Goal: Task Accomplishment & Management: Manage account settings

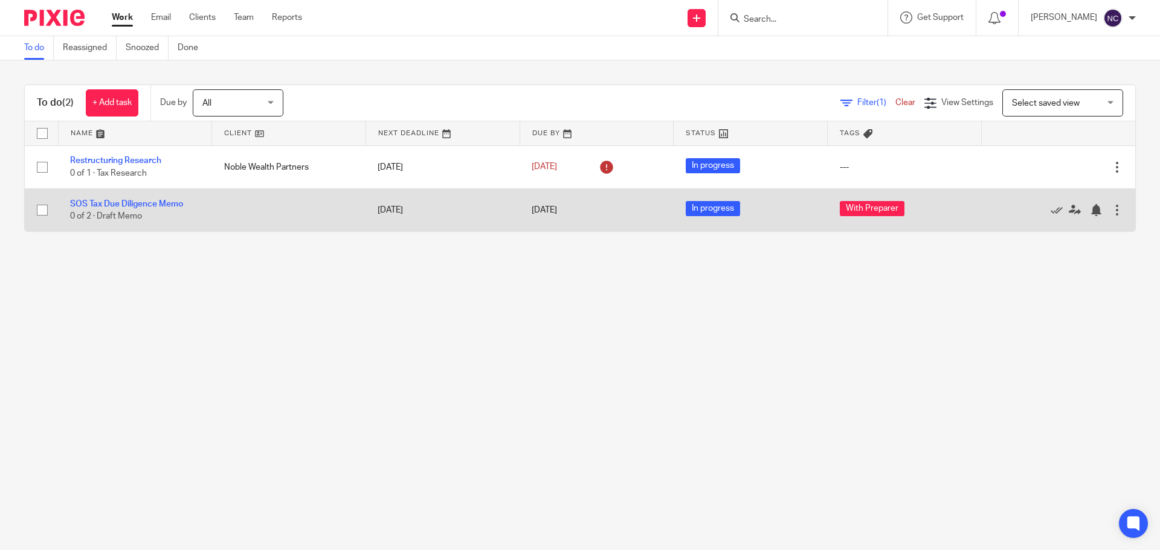
click at [133, 210] on td "SOS Tax Due Diligence Memo 0 of 2 · Draft Memo" at bounding box center [135, 210] width 154 height 43
click at [157, 203] on link "SOS Tax Due Diligence Memo" at bounding box center [126, 204] width 113 height 8
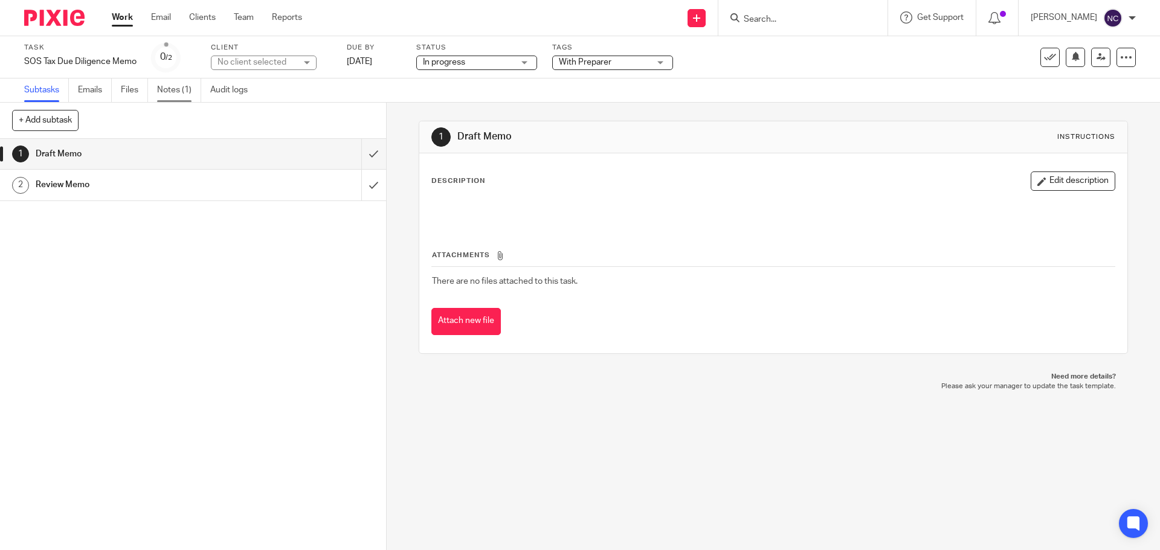
click at [185, 84] on link "Notes (1)" at bounding box center [179, 91] width 44 height 24
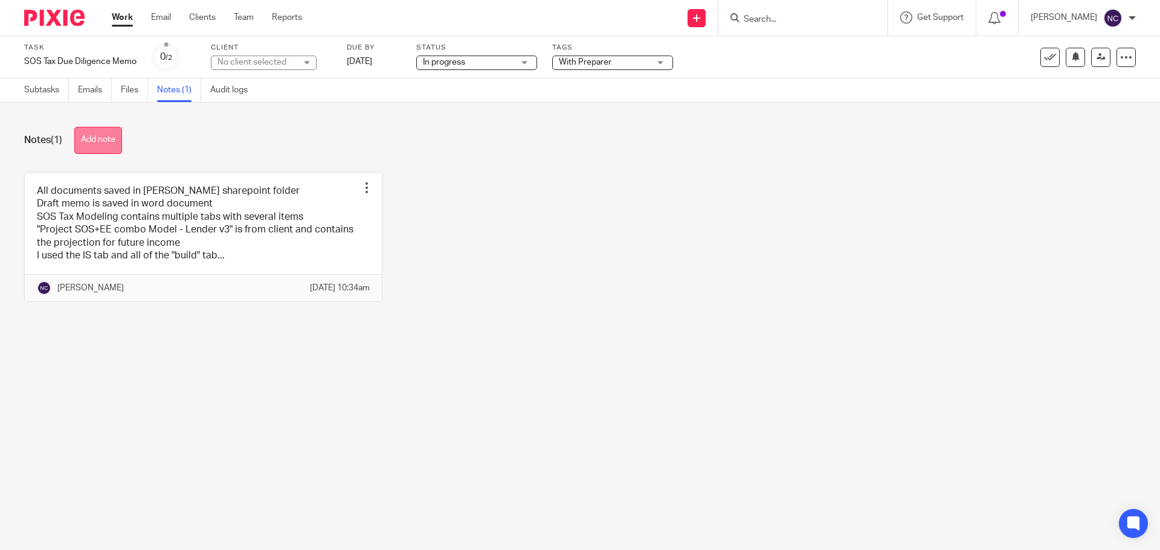
click at [105, 138] on button "Add note" at bounding box center [98, 140] width 48 height 27
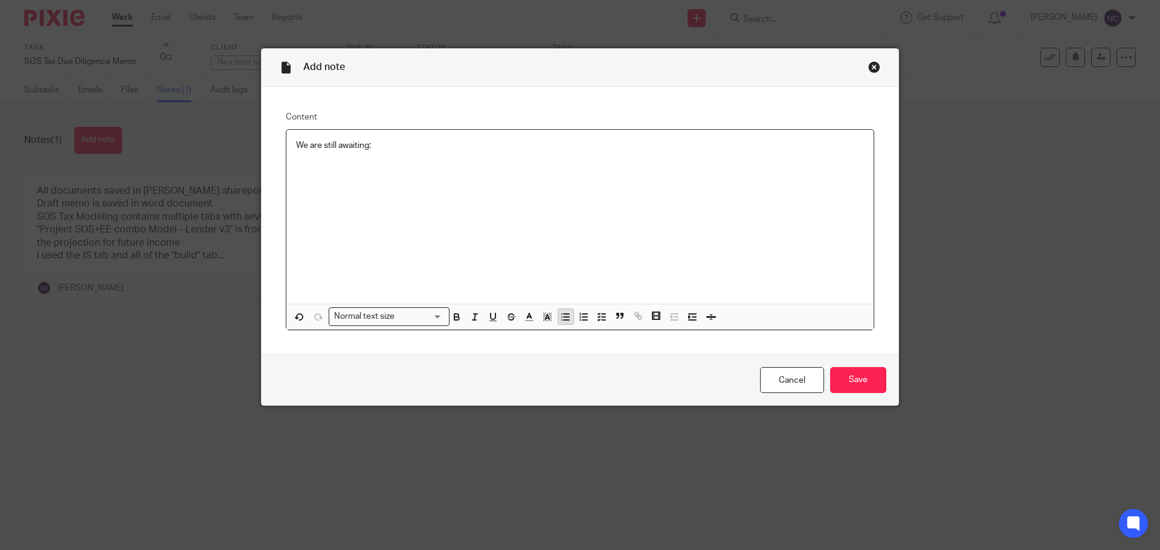
click at [564, 320] on line "button" at bounding box center [566, 320] width 5 height 0
click at [858, 382] on input "Save" at bounding box center [858, 380] width 56 height 26
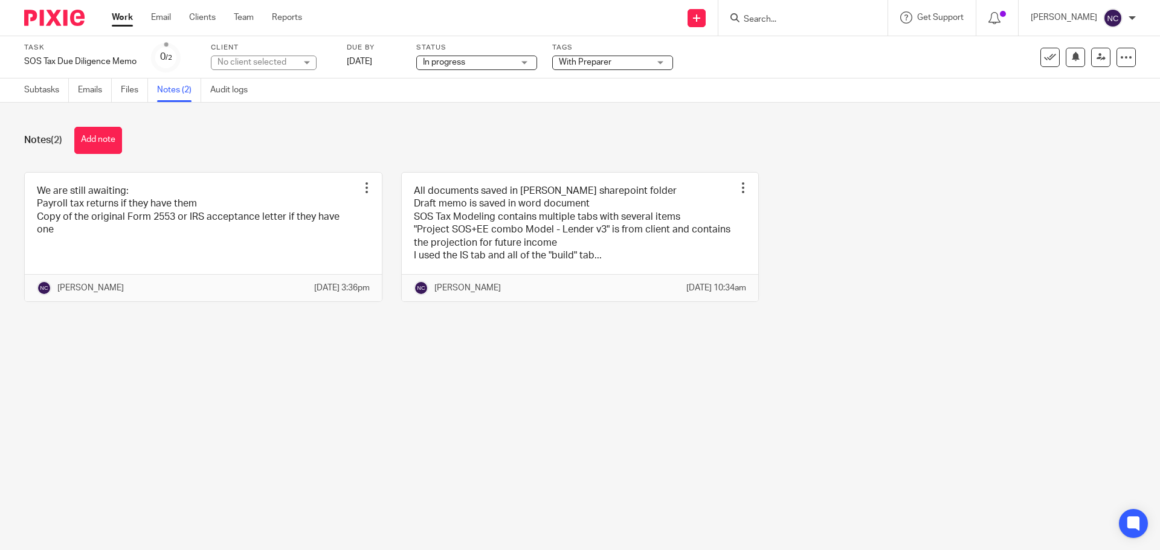
click at [586, 65] on span "With Preparer" at bounding box center [585, 62] width 53 height 8
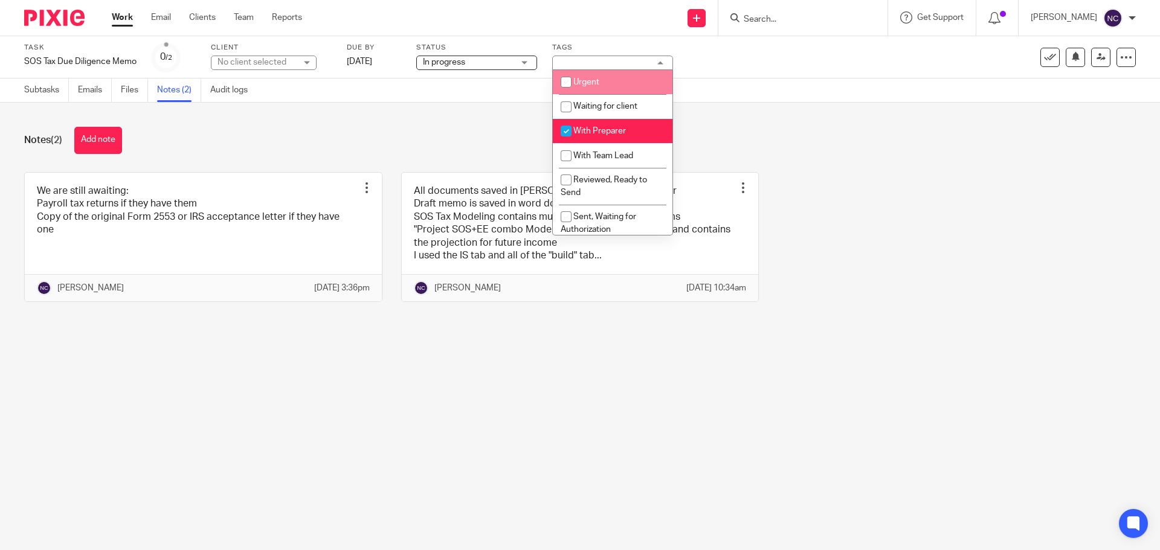
click at [1053, 178] on div "We are still awaiting: Payroll tax returns if they have them Copy of the origin…" at bounding box center [570, 246] width 1131 height 149
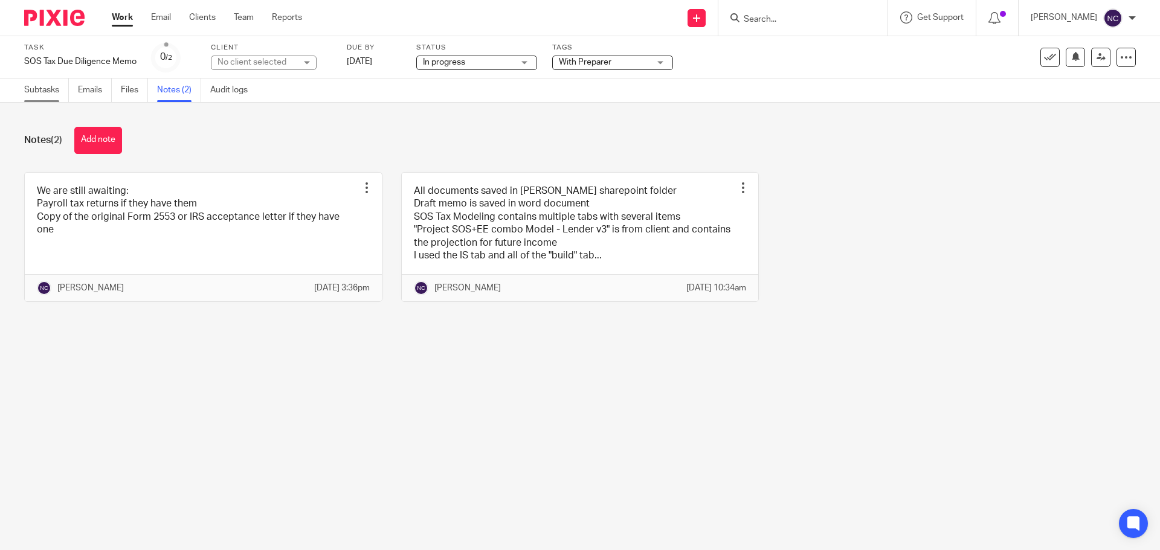
click at [51, 96] on link "Subtasks" at bounding box center [46, 91] width 45 height 24
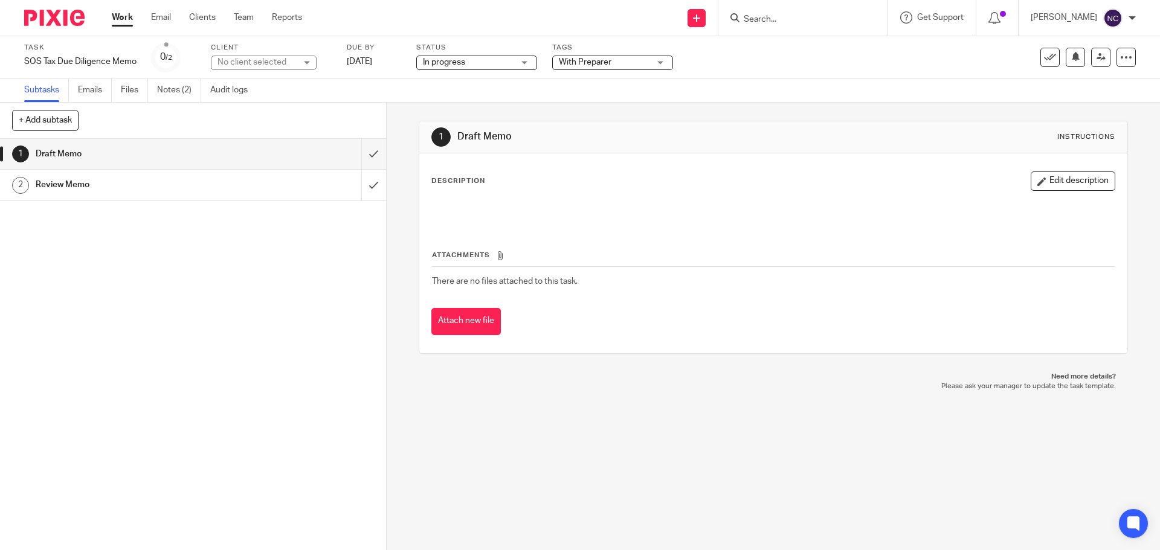
click at [811, 456] on div "1 Draft Memo Instructions Description Edit description Attachments There are no…" at bounding box center [773, 327] width 773 height 448
click at [274, 64] on div "No client selected" at bounding box center [257, 62] width 79 height 12
type input "s"
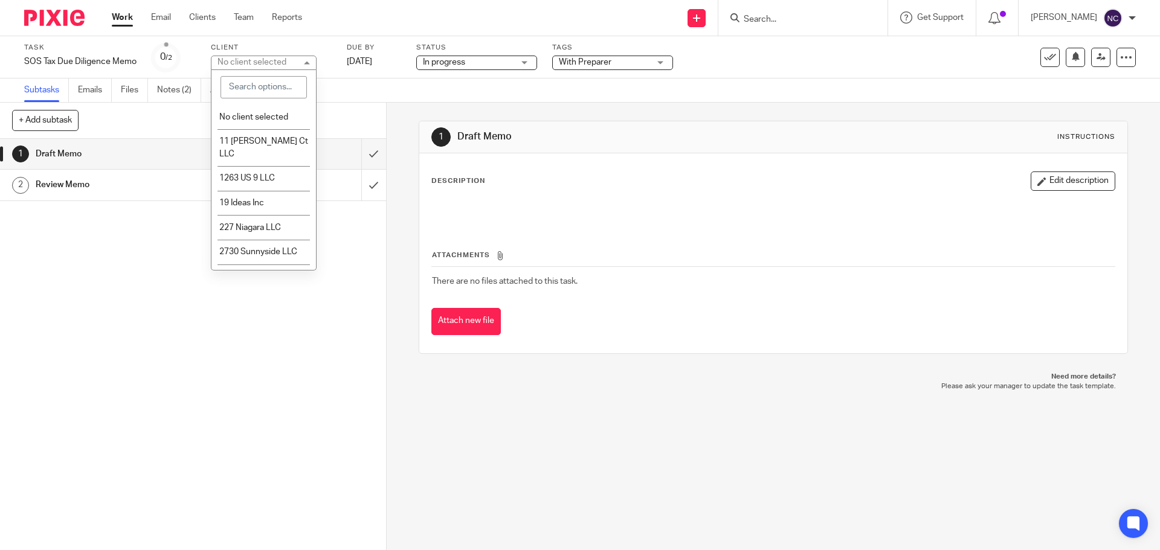
click at [111, 286] on div "1 Draft Memo 2 Review Memo" at bounding box center [193, 344] width 386 height 411
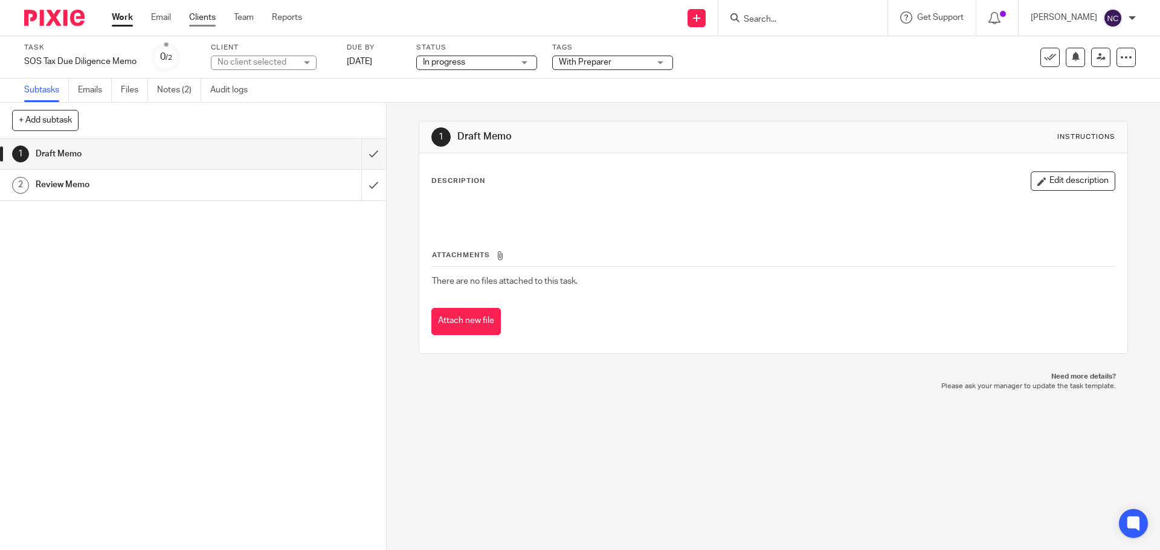
click at [197, 24] on link "Clients" at bounding box center [202, 17] width 27 height 12
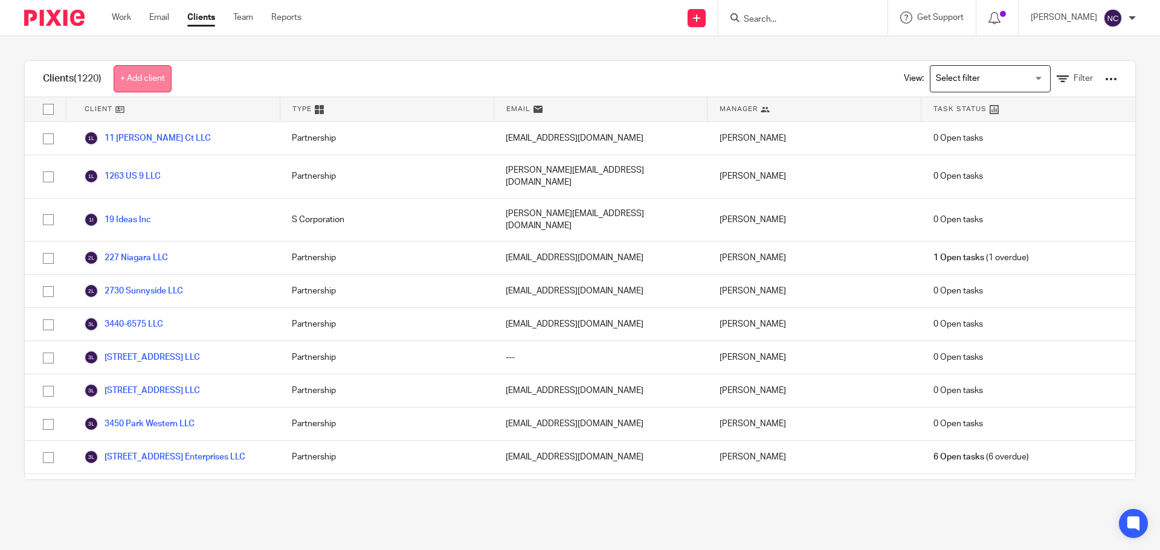
click at [132, 73] on link "+ Add client" at bounding box center [143, 78] width 58 height 27
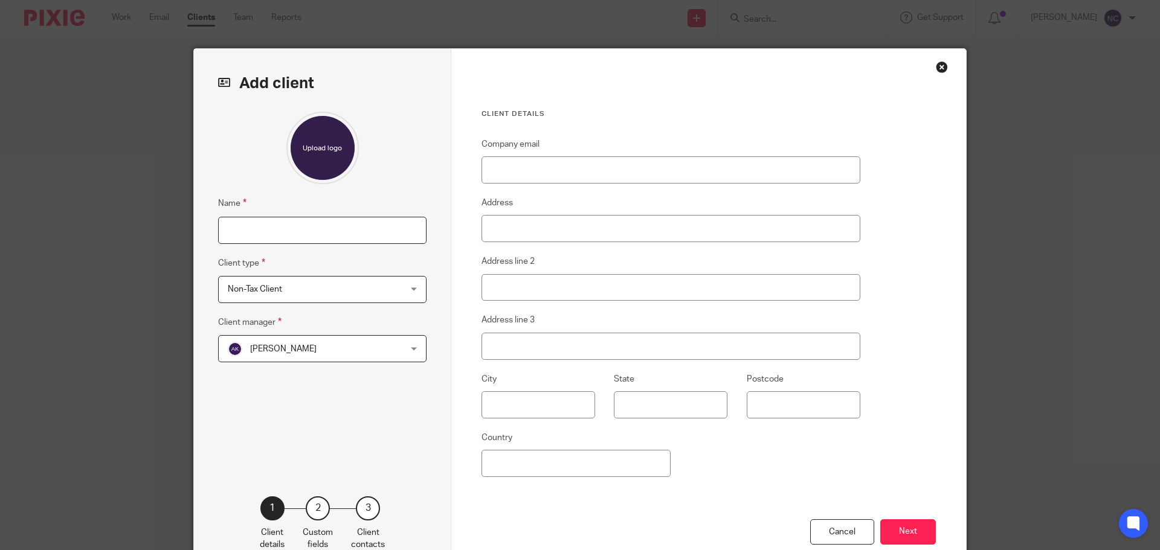
click at [289, 225] on input "Name" at bounding box center [322, 230] width 208 height 27
click at [271, 230] on input "[PERSON_NAME]" at bounding box center [322, 230] width 208 height 27
type input "[PERSON_NAME]"
click at [313, 294] on span "Non-Tax Client" at bounding box center [307, 289] width 158 height 25
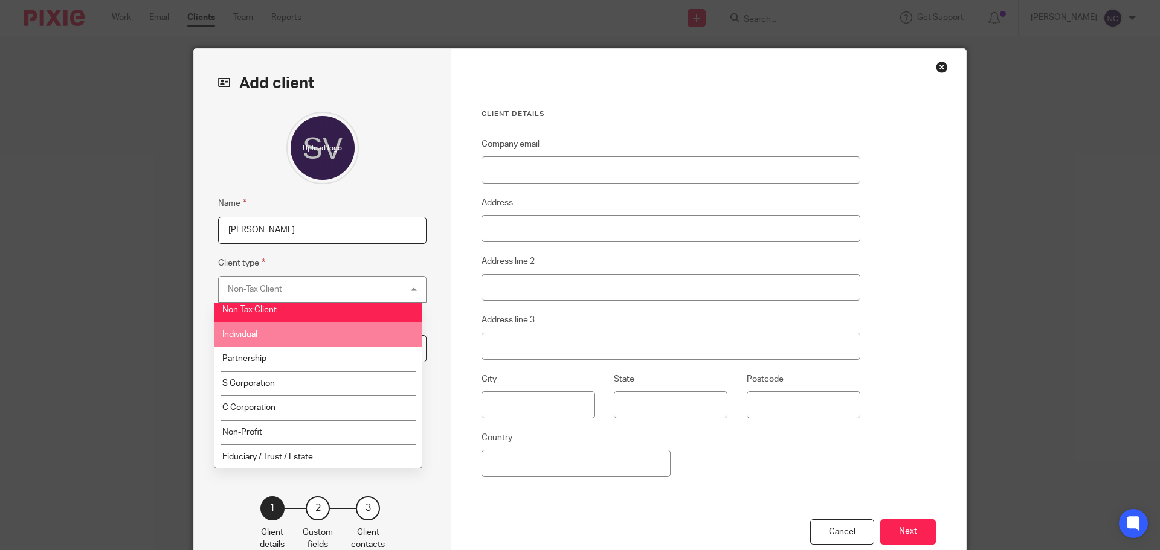
scroll to position [7, 0]
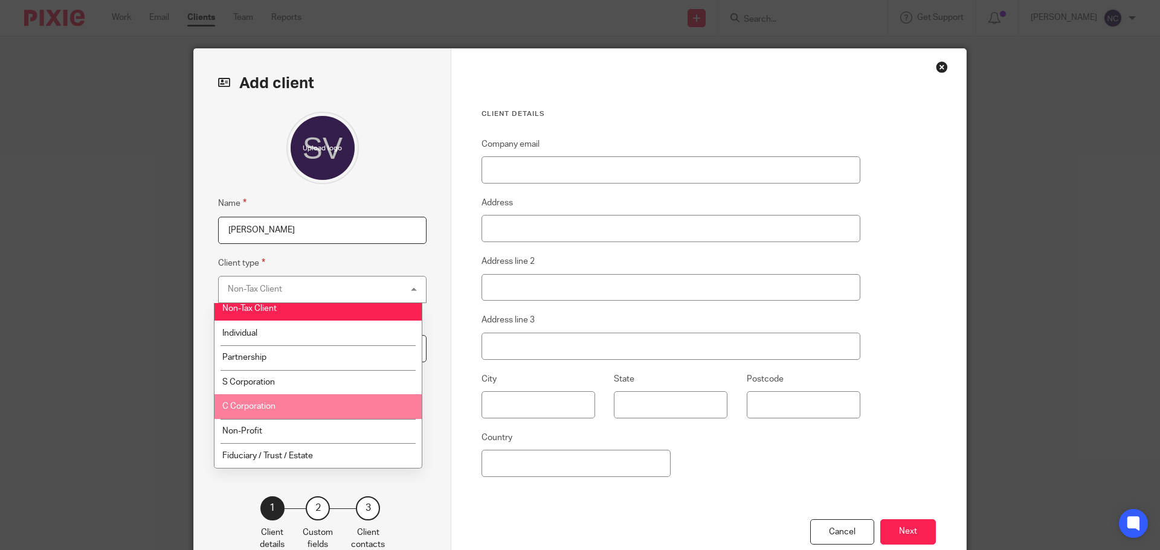
click at [312, 395] on li "C Corporation" at bounding box center [318, 407] width 207 height 25
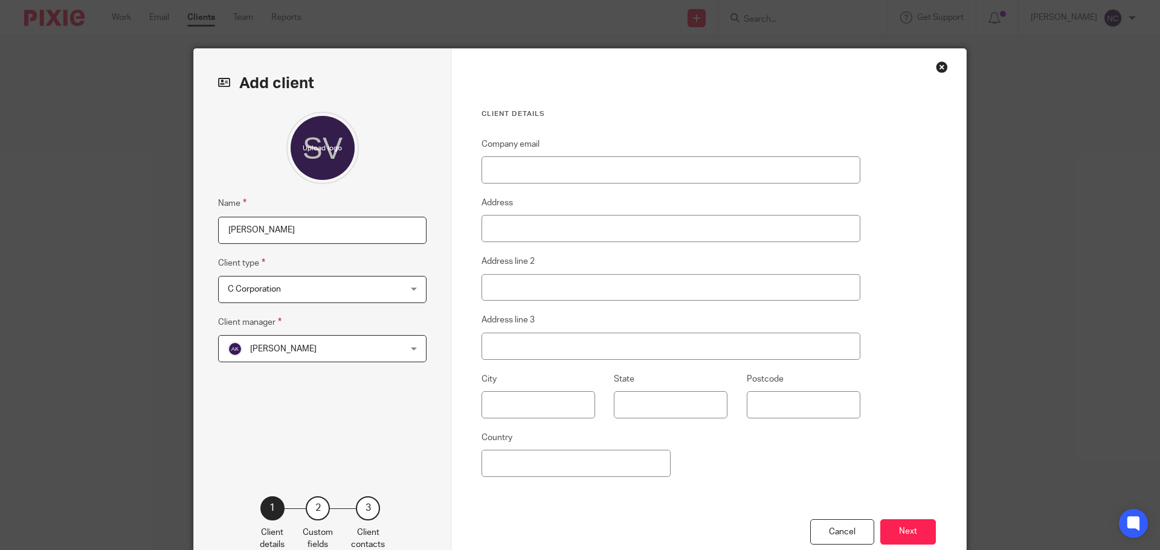
click at [300, 355] on span "[PERSON_NAME]" at bounding box center [307, 348] width 158 height 25
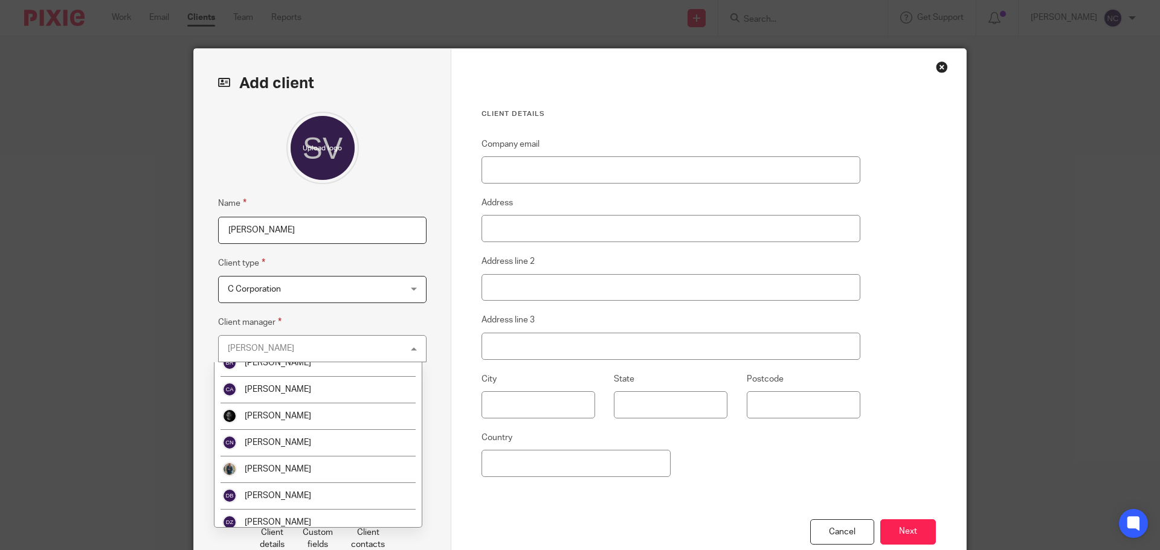
scroll to position [544, 0]
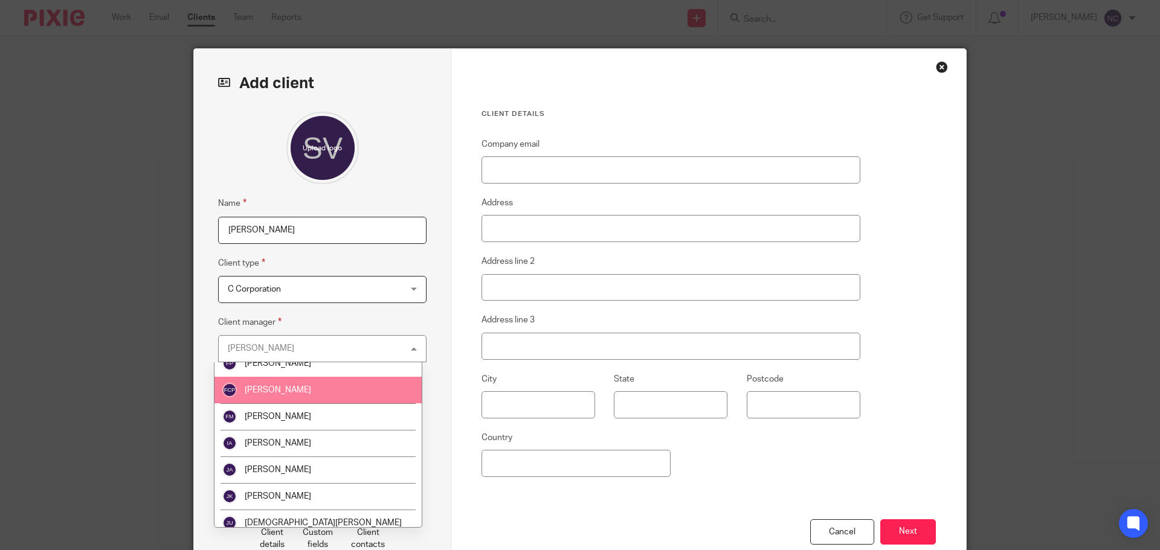
click at [245, 358] on div "[PERSON_NAME] [PERSON_NAME]" at bounding box center [322, 348] width 208 height 27
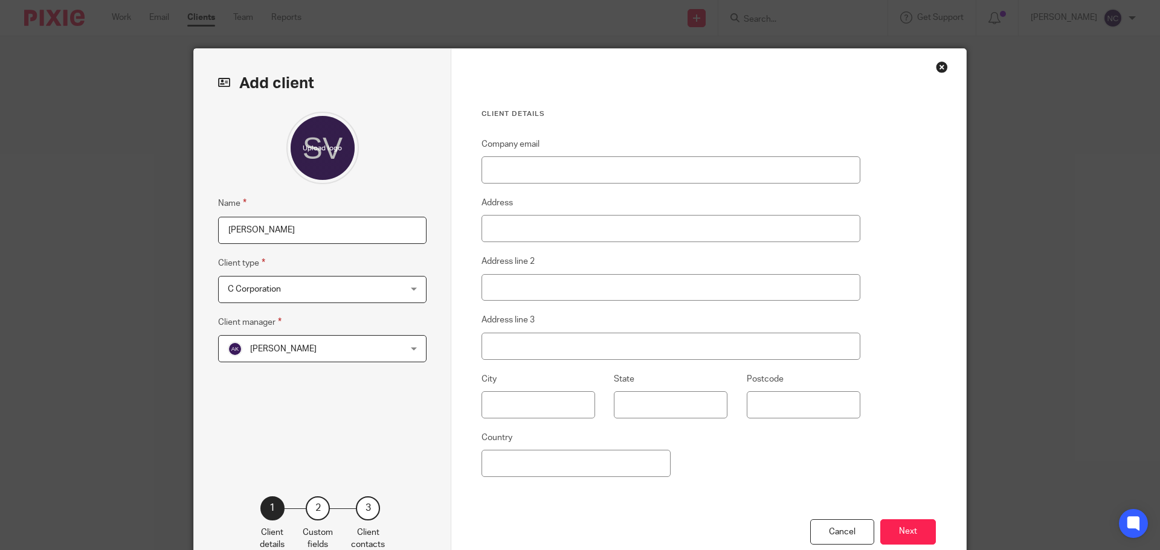
click at [311, 343] on span "[PERSON_NAME]" at bounding box center [307, 348] width 158 height 25
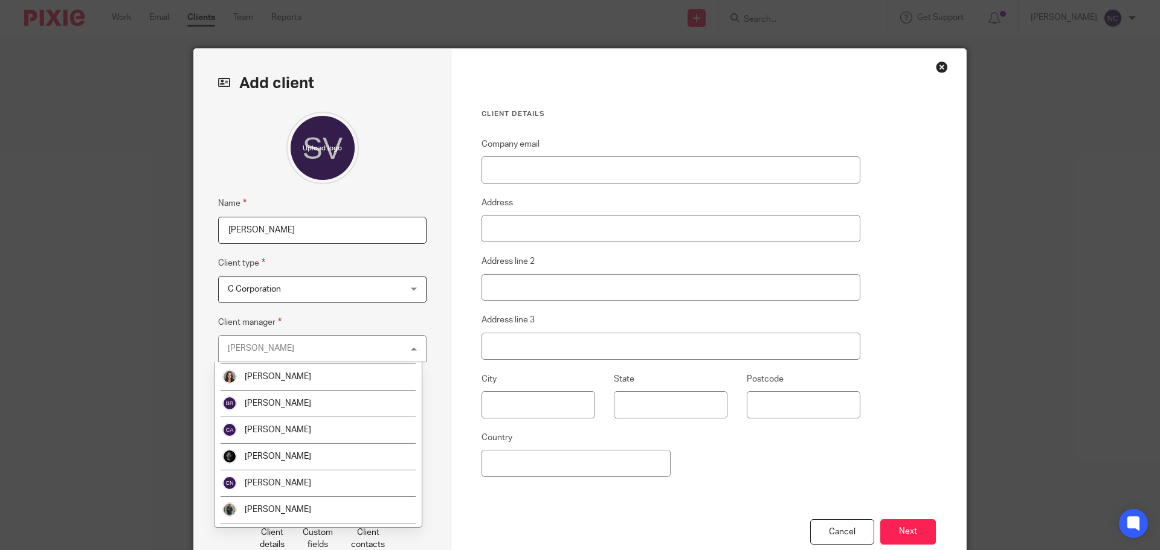
scroll to position [302, 0]
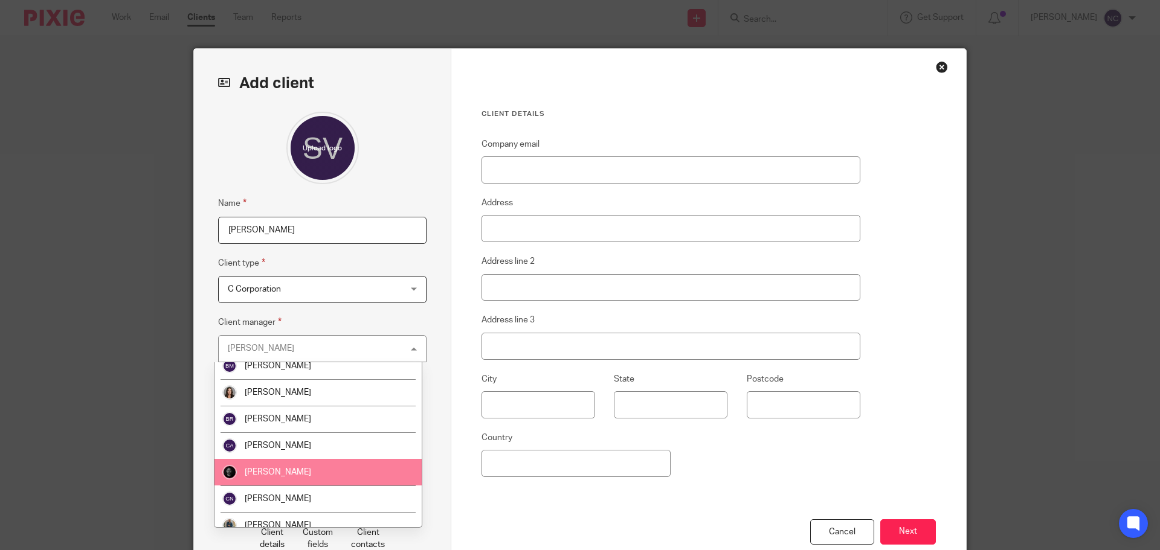
click at [311, 475] on li "[PERSON_NAME]" at bounding box center [318, 472] width 207 height 27
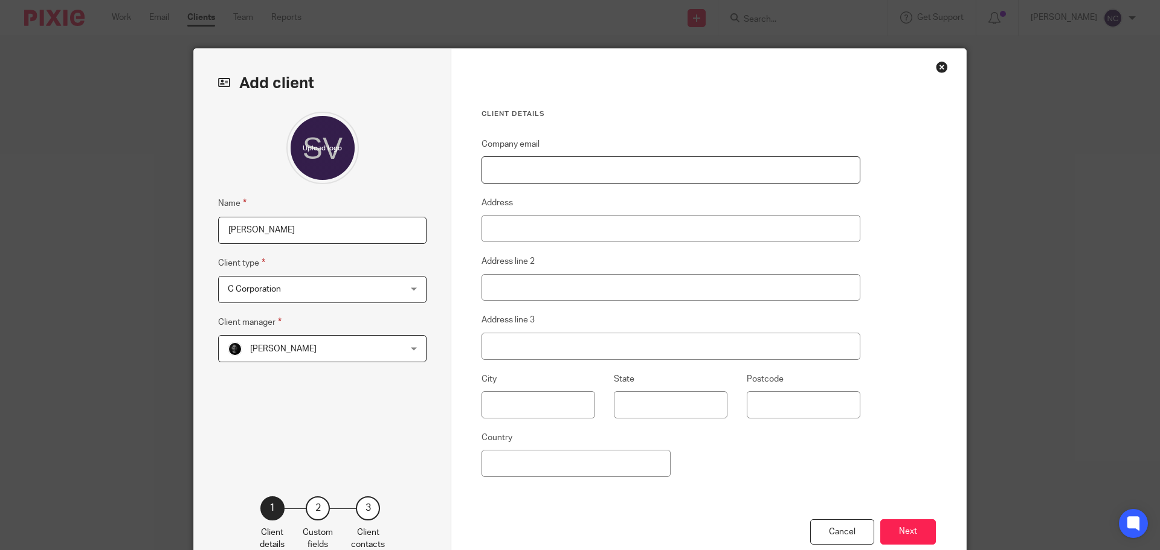
click at [553, 159] on input "Company email" at bounding box center [671, 169] width 379 height 27
paste input "[EMAIL_ADDRESS][DOMAIN_NAME]"
type input "[EMAIL_ADDRESS][DOMAIN_NAME]"
click at [570, 228] on input "Address" at bounding box center [671, 228] width 379 height 27
drag, startPoint x: 636, startPoint y: 175, endPoint x: 430, endPoint y: 175, distance: 206.0
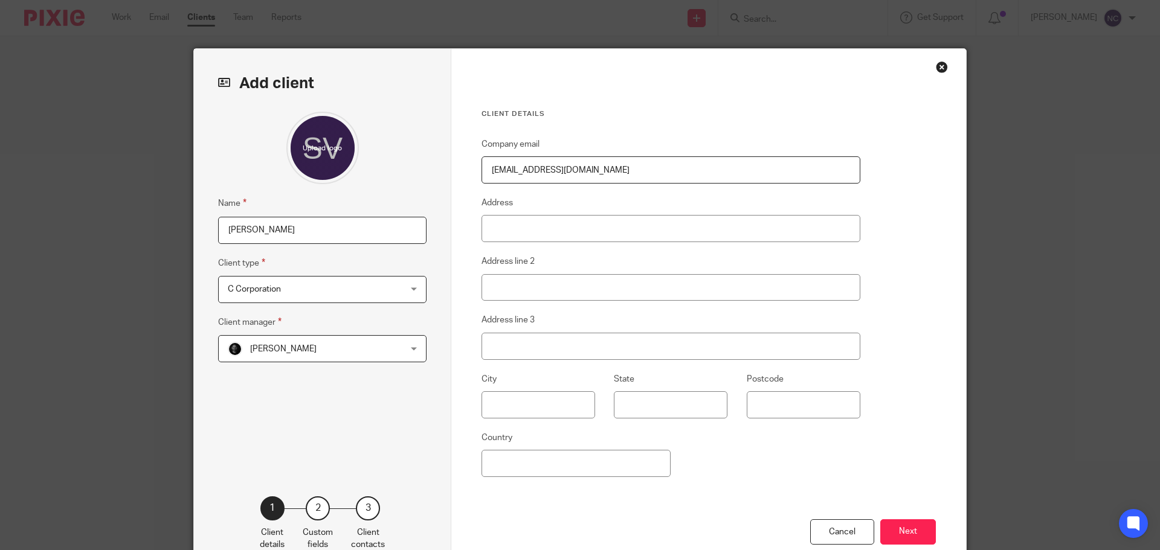
click at [430, 175] on div "Add client Name [PERSON_NAME] Client type C Corporation C Corporation Non-Tax C…" at bounding box center [580, 312] width 772 height 526
click at [906, 526] on button "Next" at bounding box center [908, 533] width 56 height 26
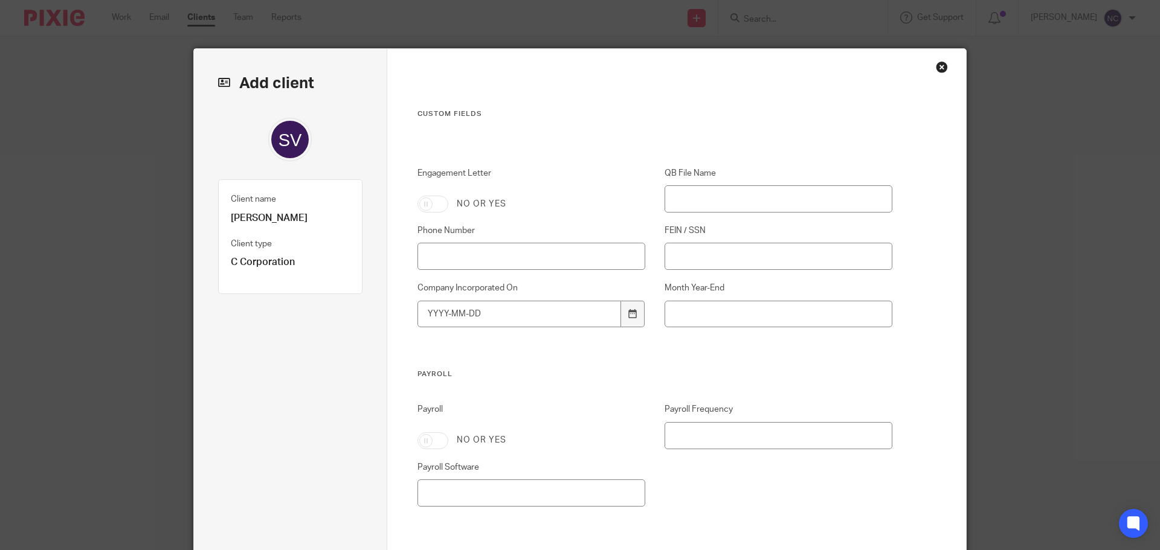
click at [425, 207] on input "Engagement Letter" at bounding box center [433, 204] width 31 height 17
checkbox input "true"
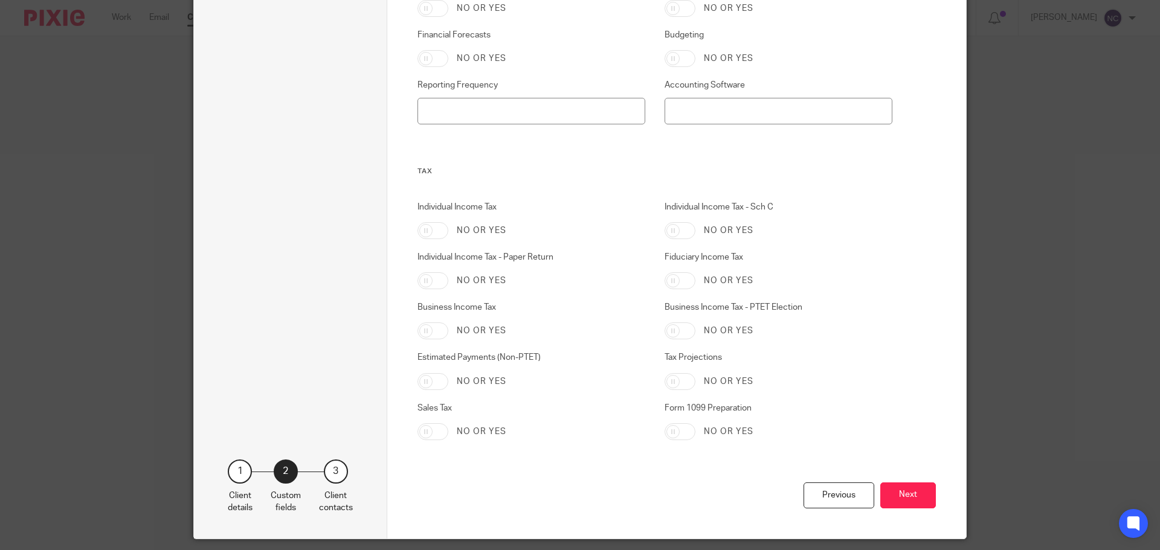
scroll to position [642, 0]
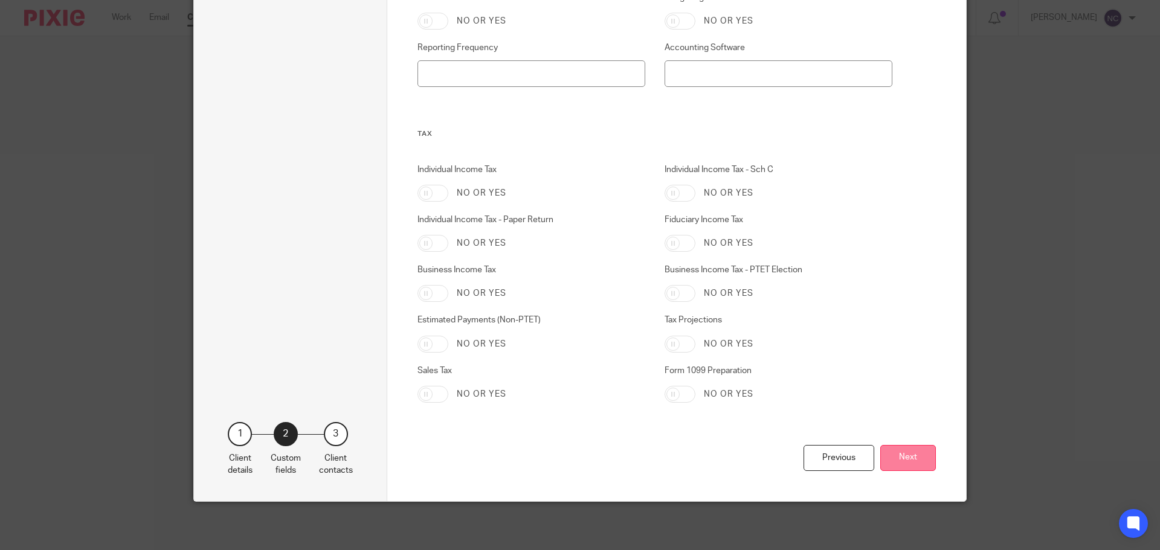
click at [909, 459] on button "Next" at bounding box center [908, 458] width 56 height 26
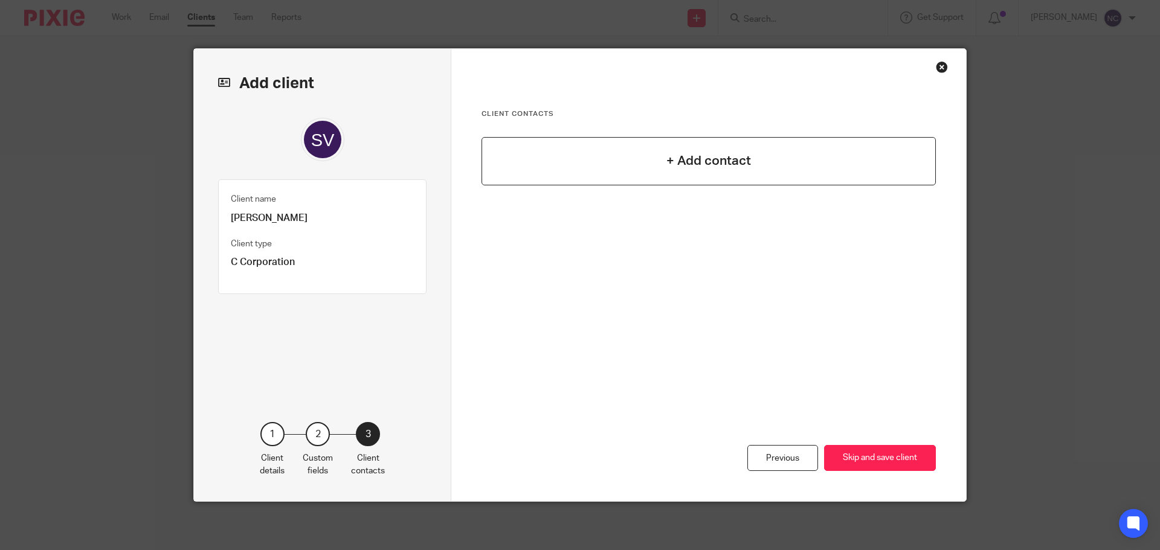
click at [714, 179] on div "+ Add contact" at bounding box center [709, 161] width 454 height 48
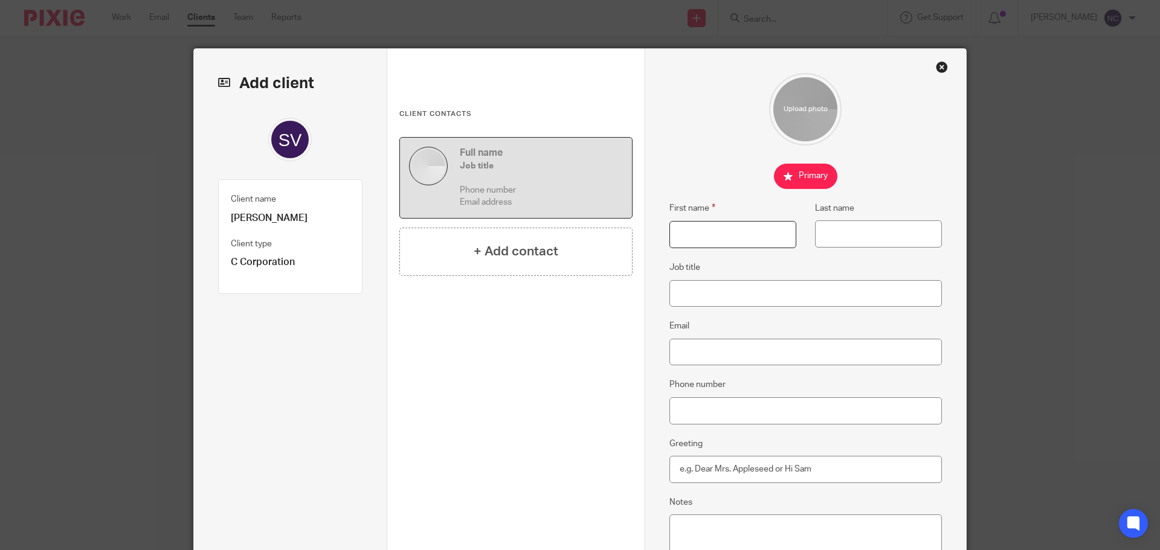
click at [700, 224] on input "First name" at bounding box center [732, 234] width 127 height 27
type input "Valentine"
type input "Nsofor"
paste input "[EMAIL_ADDRESS][DOMAIN_NAME]"
type input "[EMAIL_ADDRESS][DOMAIN_NAME]"
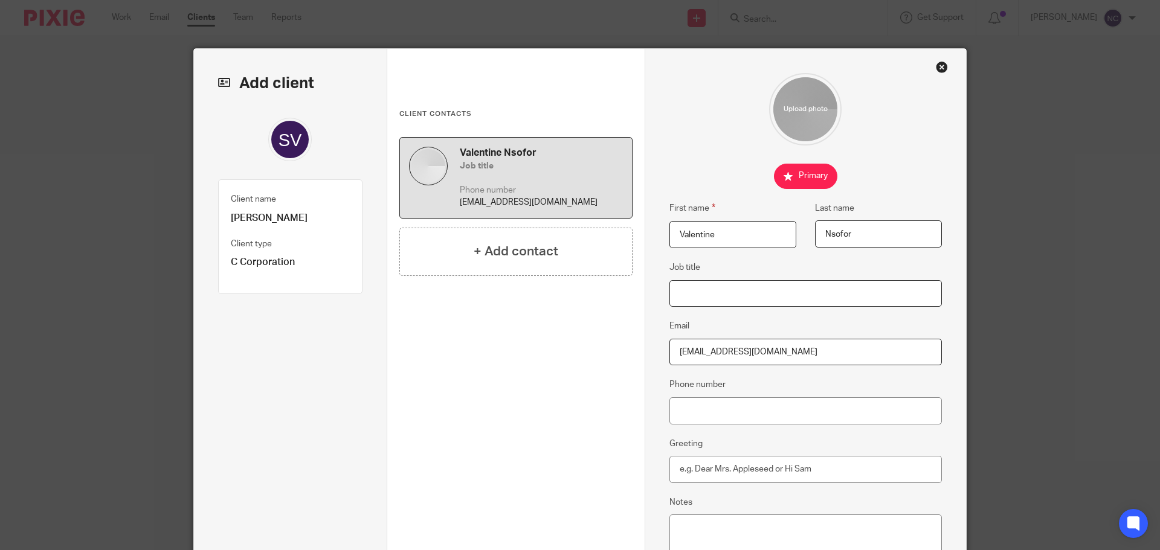
click at [719, 288] on input "Job title" at bounding box center [805, 293] width 273 height 27
click at [747, 292] on input "Job title" at bounding box center [805, 293] width 273 height 27
type input "Founder & CEO"
click at [716, 404] on input "Phone number" at bounding box center [805, 411] width 273 height 27
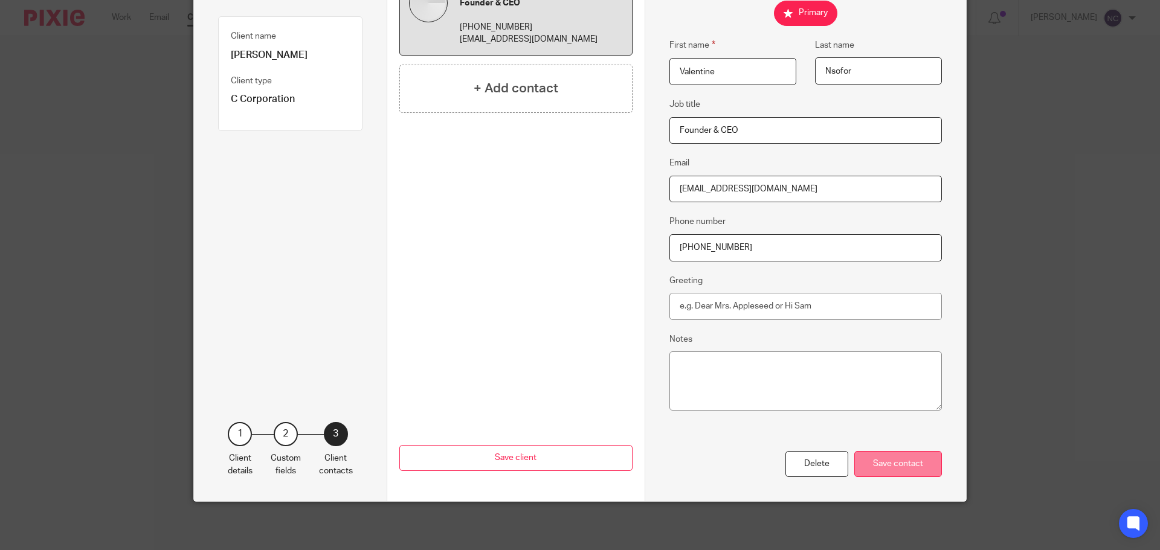
type input "[PHONE_NUMBER]"
click at [900, 472] on div "Save contact" at bounding box center [898, 464] width 88 height 26
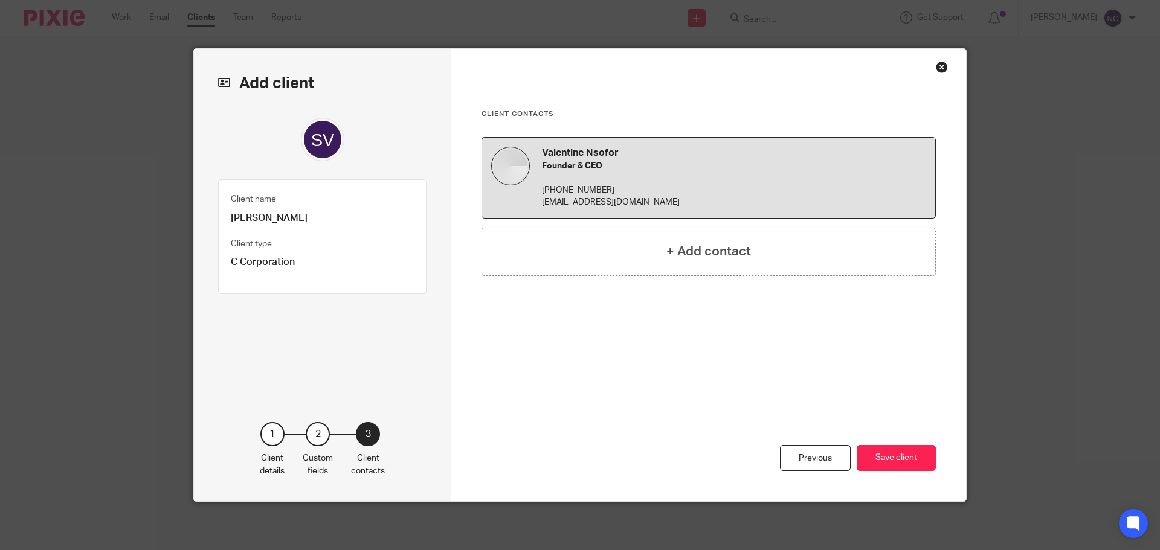
scroll to position [0, 0]
click at [895, 465] on button "Save client" at bounding box center [896, 458] width 79 height 26
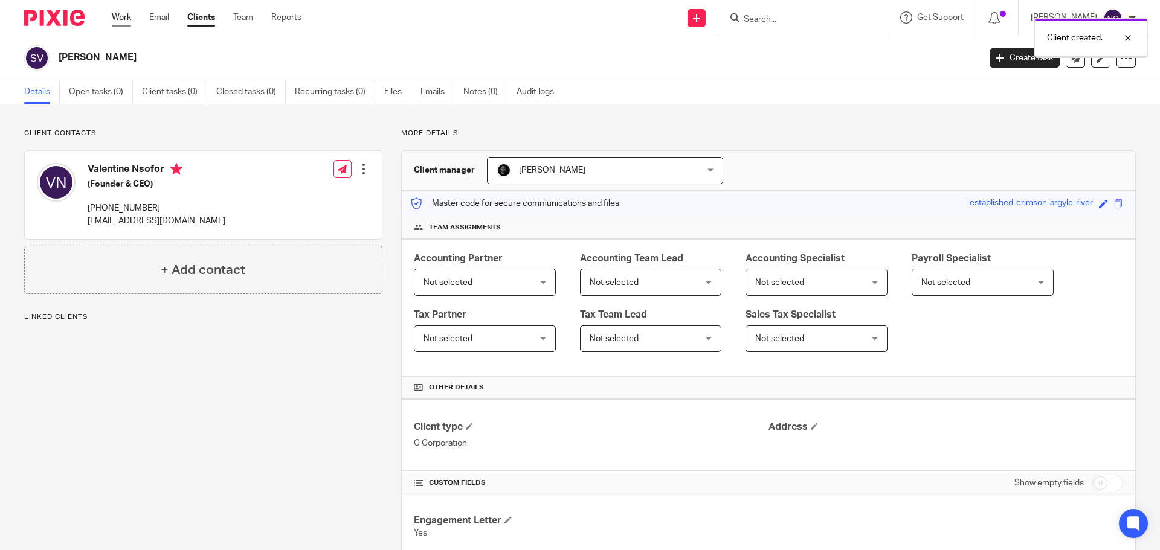
click at [121, 16] on link "Work" at bounding box center [121, 17] width 19 height 12
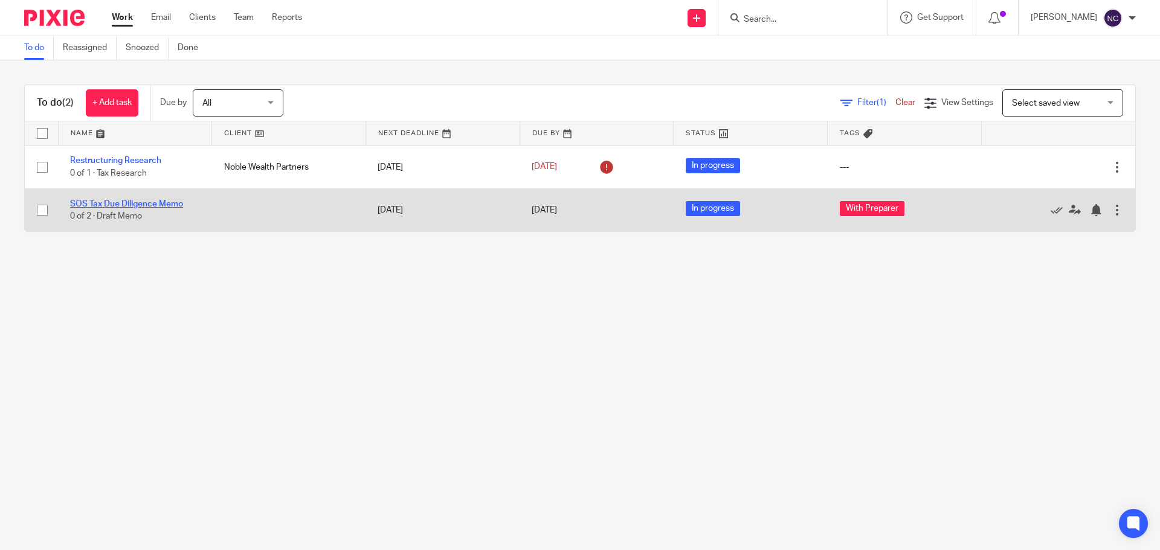
click at [126, 202] on link "SOS Tax Due Diligence Memo" at bounding box center [126, 204] width 113 height 8
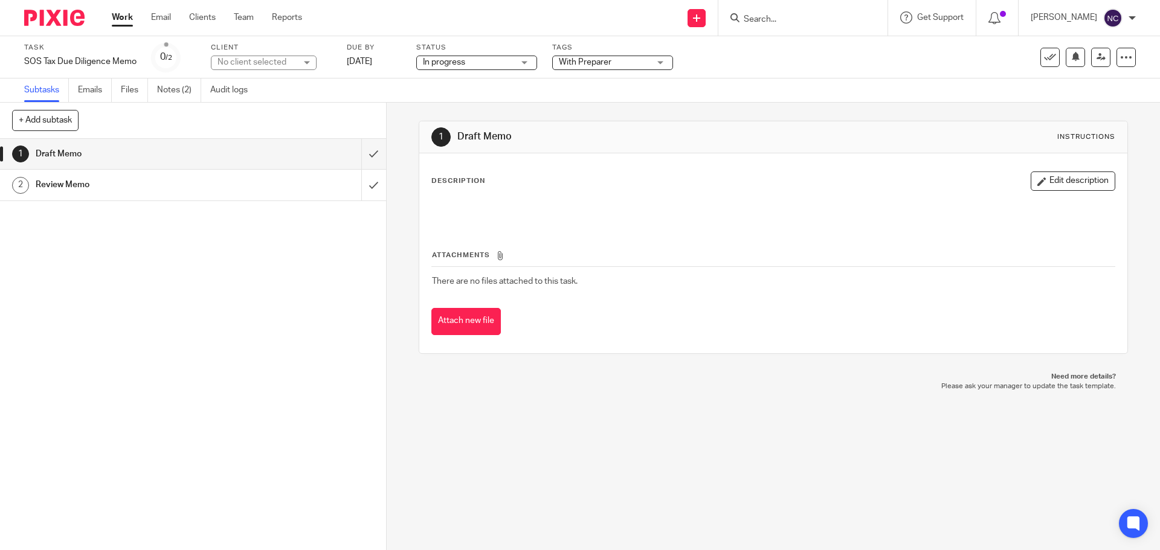
click at [227, 67] on div "No client selected" at bounding box center [257, 62] width 79 height 12
type input "silva"
click at [239, 109] on li "[PERSON_NAME]" at bounding box center [263, 117] width 105 height 25
click at [234, 96] on link "Notes (2)" at bounding box center [242, 91] width 44 height 24
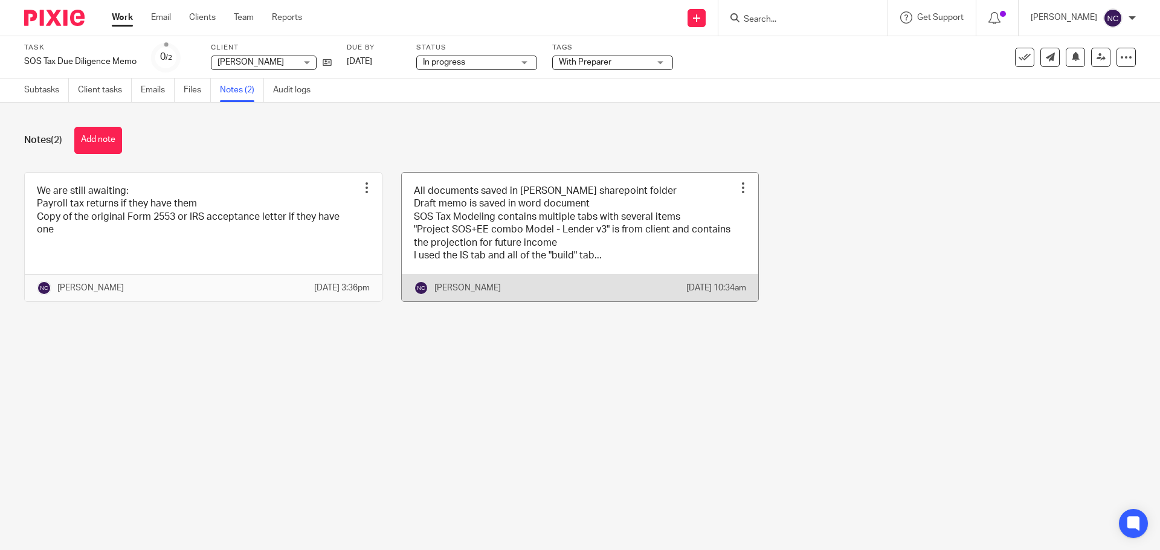
click at [654, 208] on link at bounding box center [580, 237] width 357 height 129
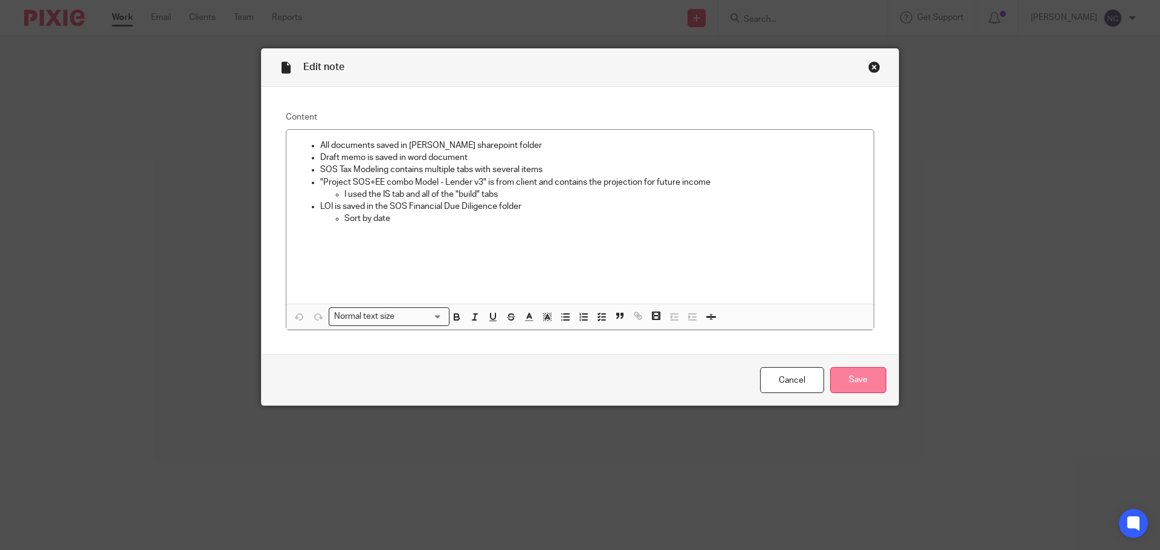
click at [839, 375] on input "Save" at bounding box center [858, 380] width 56 height 26
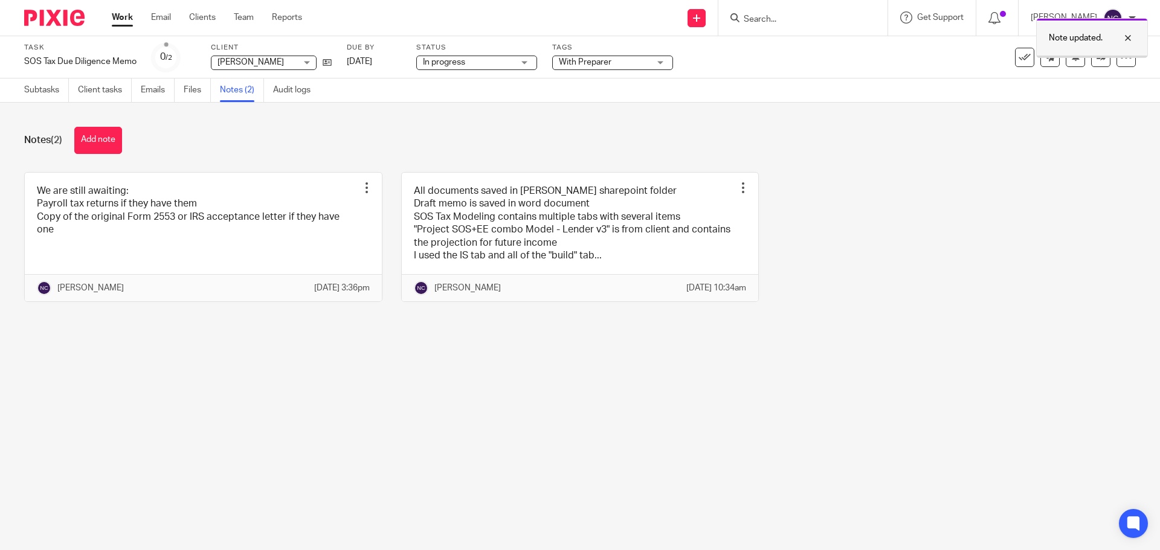
click at [1123, 35] on div at bounding box center [1119, 38] width 33 height 15
click at [1097, 60] on icon at bounding box center [1101, 57] width 9 height 9
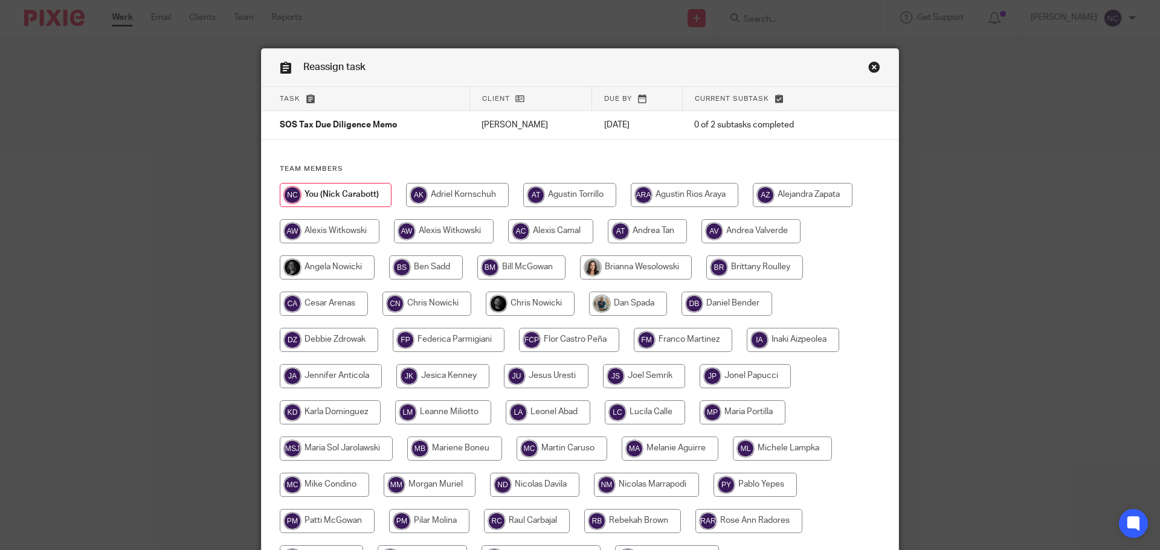
click at [528, 304] on input "radio" at bounding box center [530, 304] width 89 height 24
radio input "true"
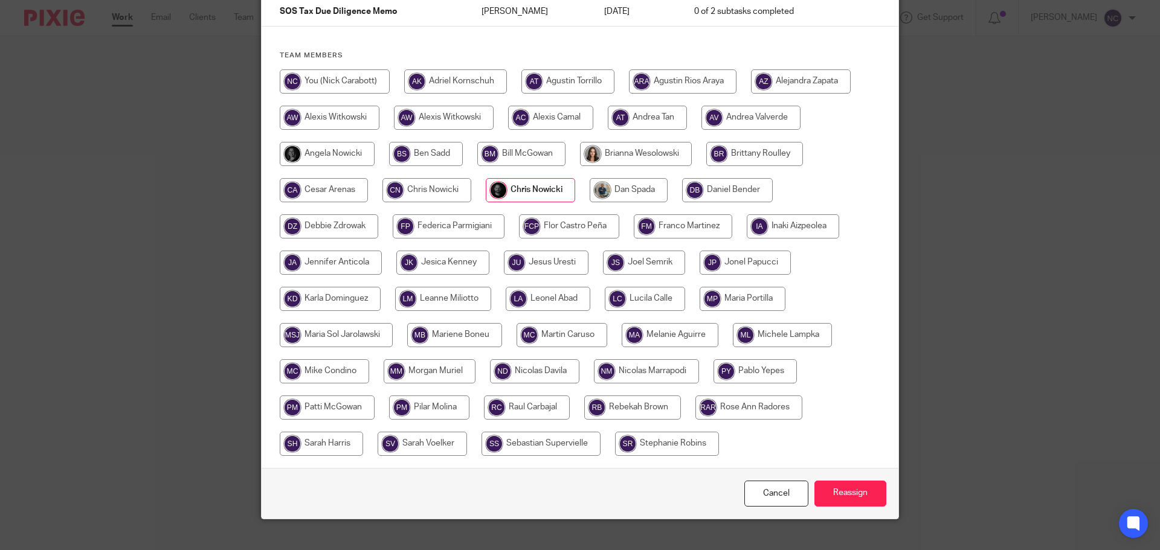
scroll to position [131, 0]
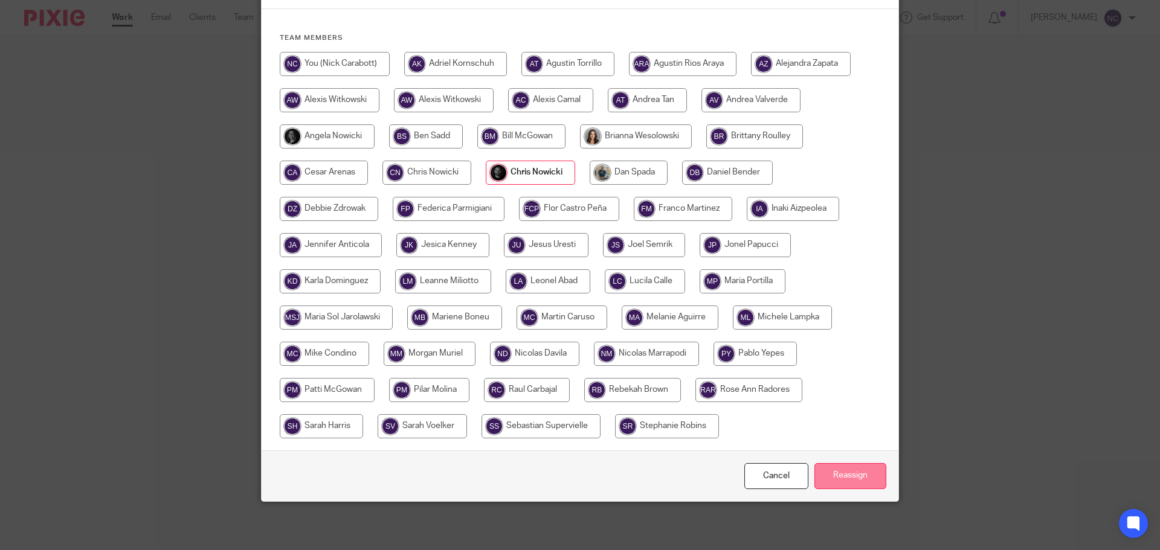
click at [837, 472] on input "Reassign" at bounding box center [851, 476] width 72 height 26
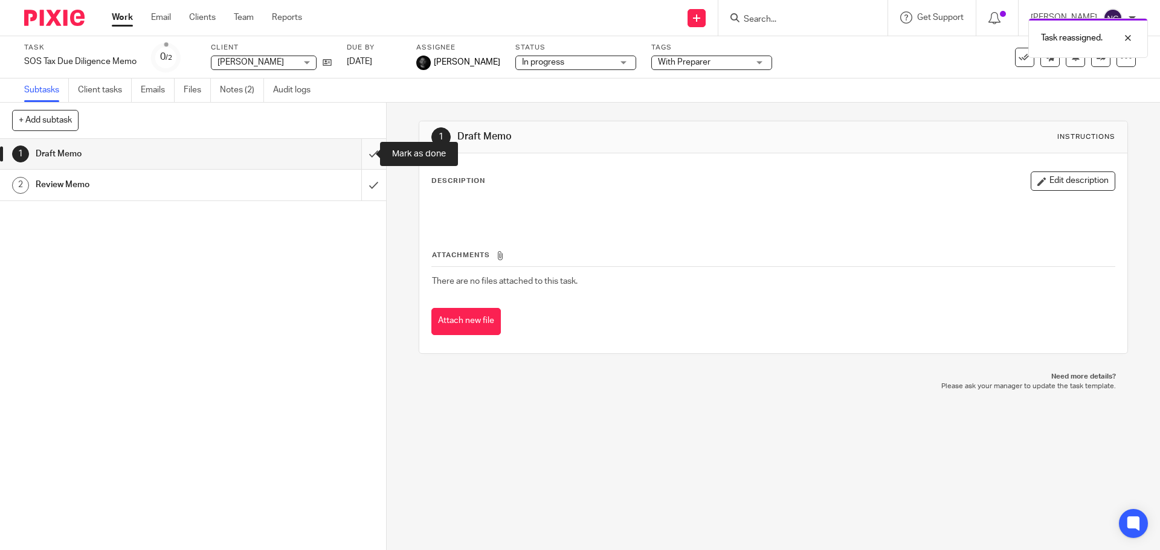
click at [359, 151] on input "submit" at bounding box center [193, 154] width 386 height 30
